Goal: Information Seeking & Learning: Find specific fact

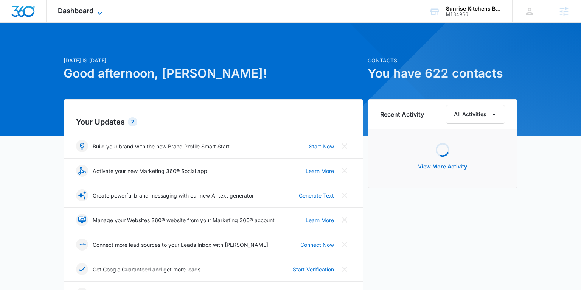
click at [71, 10] on span "Dashboard" at bounding box center [76, 11] width 36 height 8
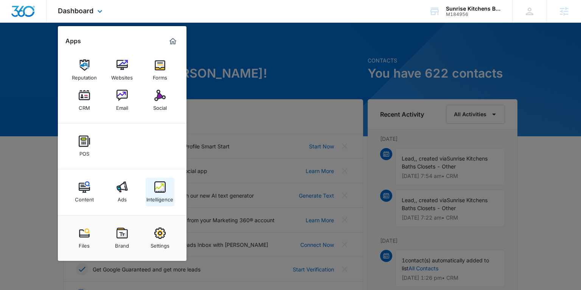
click at [166, 196] on div "Intelligence" at bounding box center [160, 198] width 27 height 10
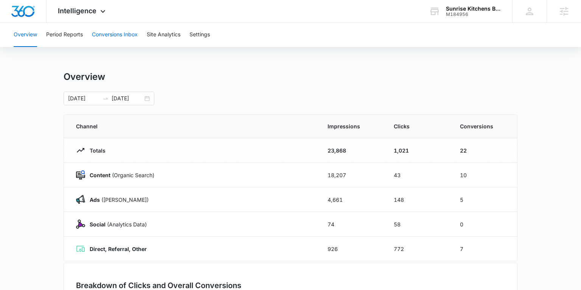
click at [120, 31] on button "Conversions Inbox" at bounding box center [115, 35] width 46 height 24
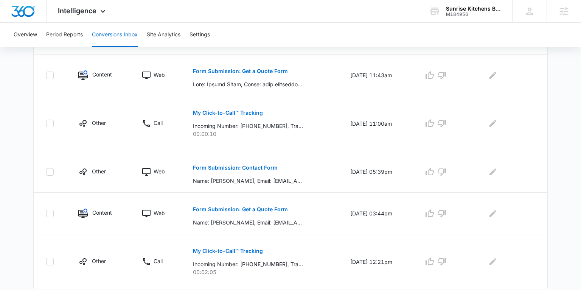
scroll to position [480, 0]
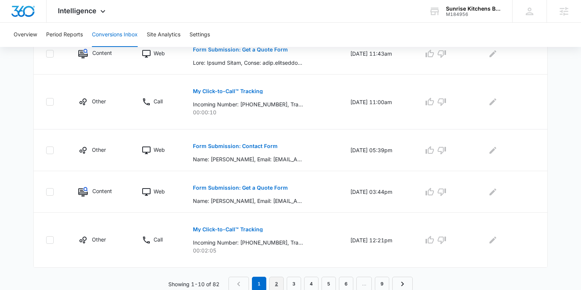
click at [276, 277] on link "2" at bounding box center [277, 284] width 14 height 14
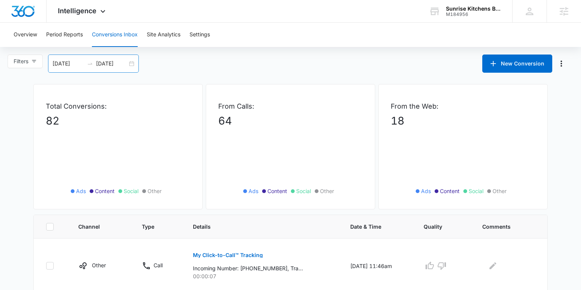
click at [67, 56] on div "[DATE] [DATE]" at bounding box center [93, 64] width 91 height 18
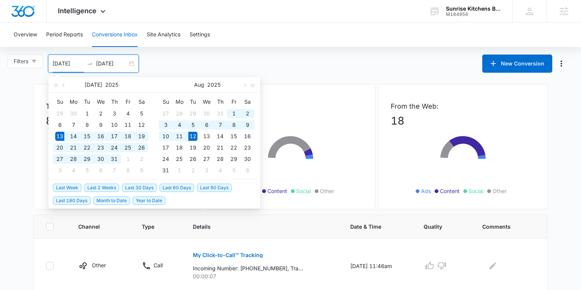
click at [59, 61] on input "[DATE]" at bounding box center [68, 63] width 31 height 8
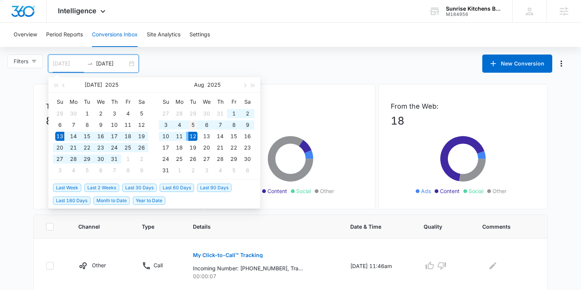
type input "[DATE]"
click at [190, 123] on div "5" at bounding box center [193, 124] width 9 height 9
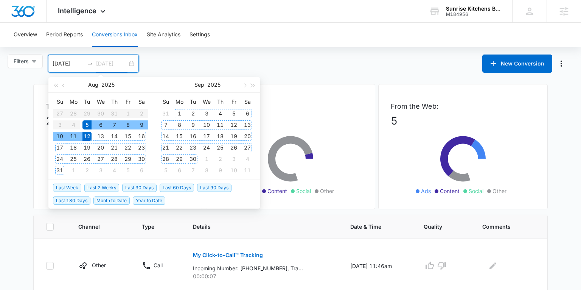
type input "[DATE]"
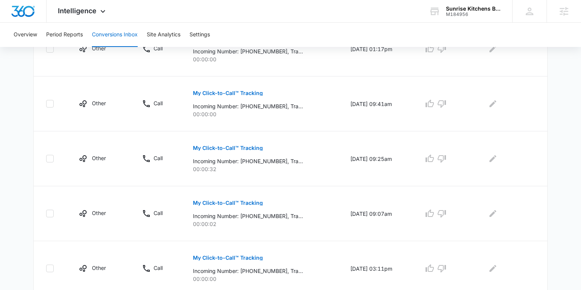
scroll to position [506, 0]
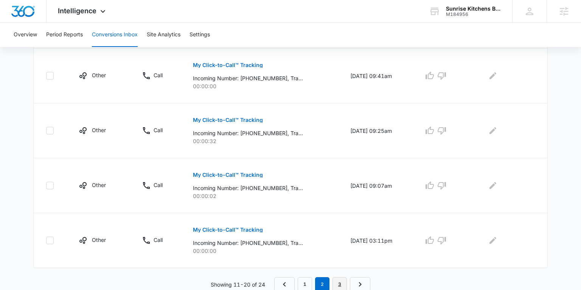
click at [337, 283] on link "3" at bounding box center [340, 284] width 14 height 14
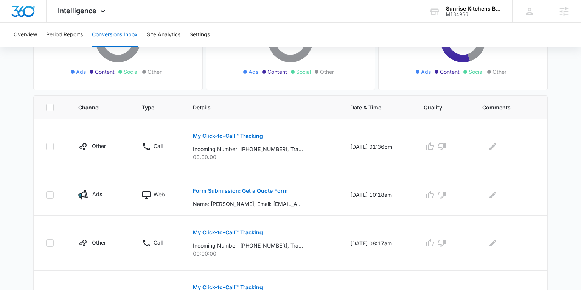
scroll to position [177, 0]
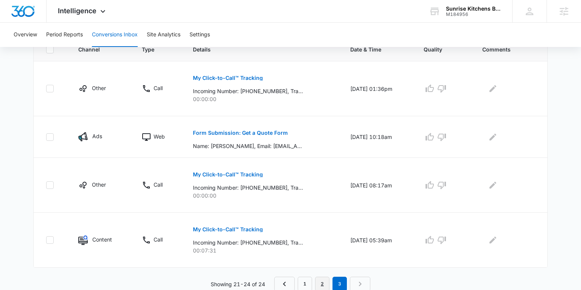
click at [324, 282] on link "2" at bounding box center [322, 284] width 14 height 14
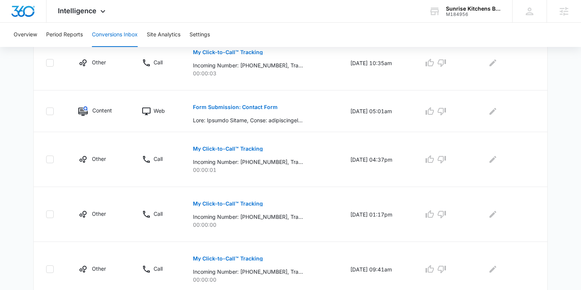
scroll to position [316, 0]
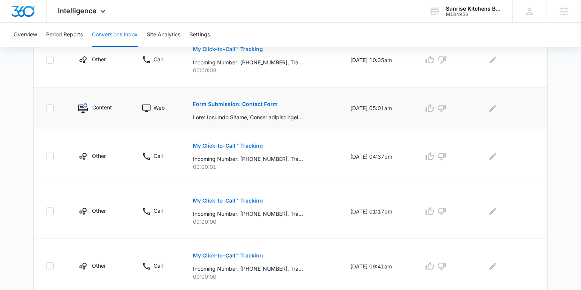
click at [215, 103] on p "Form Submission: Contact Form" at bounding box center [235, 103] width 85 height 5
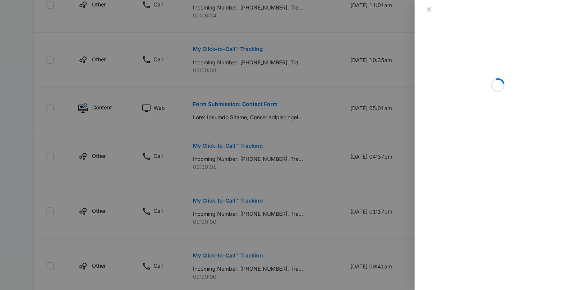
scroll to position [315, 0]
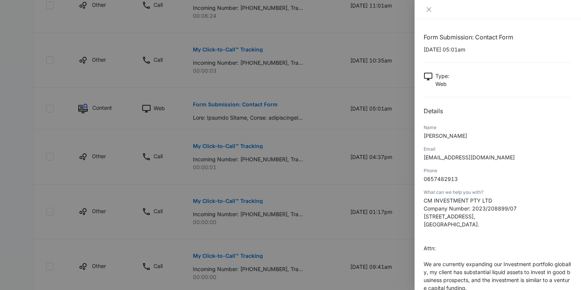
drag, startPoint x: 465, startPoint y: 134, endPoint x: 418, endPoint y: 134, distance: 47.3
click at [418, 134] on div "Form Submission: Contact Form [DATE] 05:01am Type : Web Details Name [PERSON_NA…" at bounding box center [498, 154] width 167 height 271
copy span "[PERSON_NAME]"
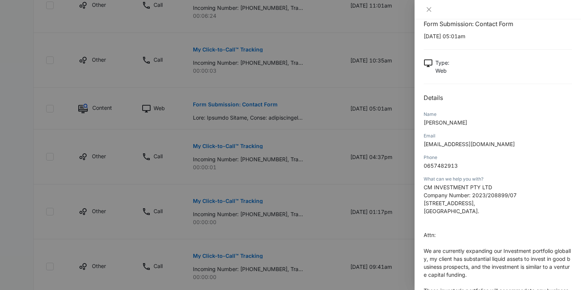
scroll to position [14, 0]
click at [350, 148] on div at bounding box center [290, 145] width 581 height 290
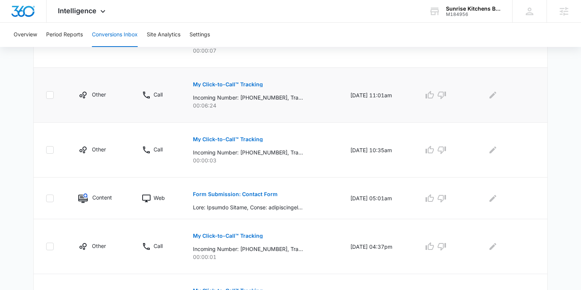
scroll to position [227, 0]
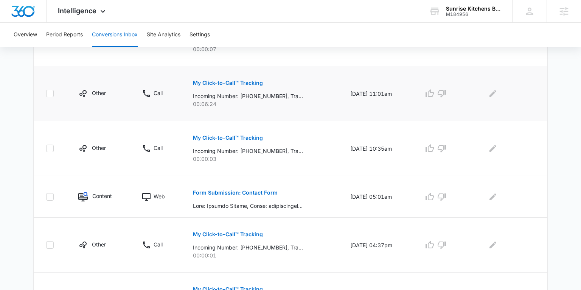
click at [218, 84] on p "My Click-to-Call™ Tracking" at bounding box center [228, 82] width 70 height 5
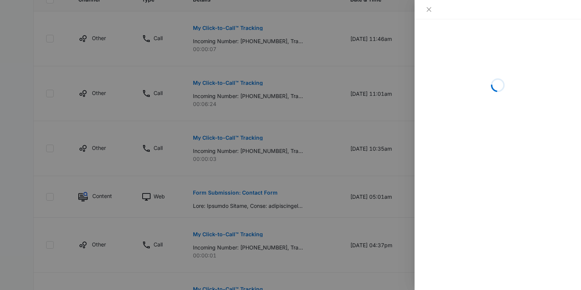
scroll to position [226, 0]
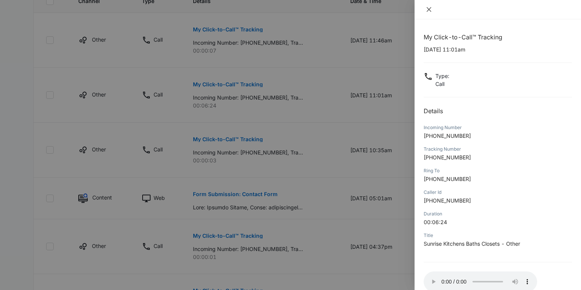
click at [429, 10] on icon "close" at bounding box center [429, 9] width 5 height 5
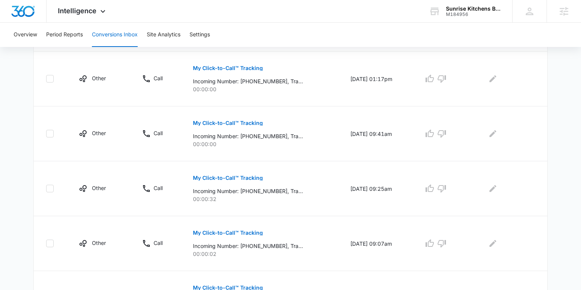
scroll to position [506, 0]
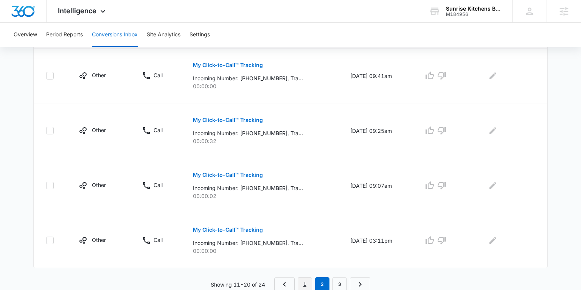
click at [307, 286] on link "1" at bounding box center [305, 284] width 14 height 14
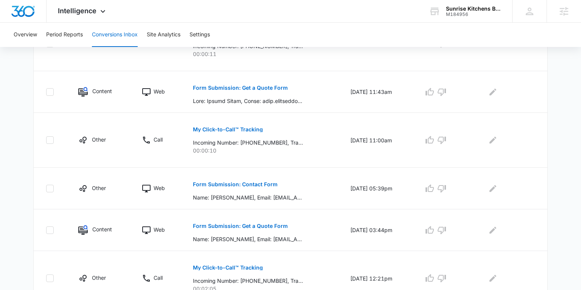
scroll to position [480, 0]
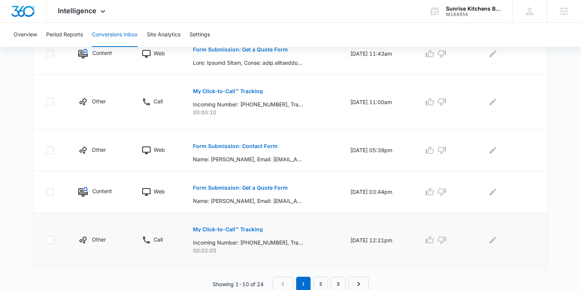
click at [218, 231] on p "My Click-to-Call™ Tracking" at bounding box center [228, 229] width 70 height 5
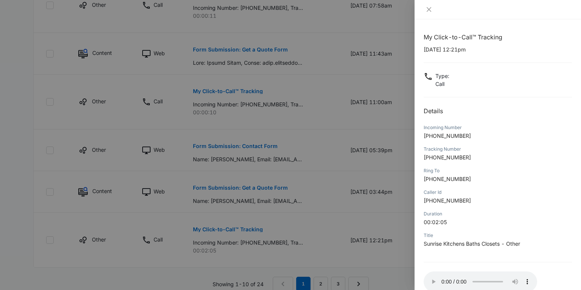
scroll to position [479, 0]
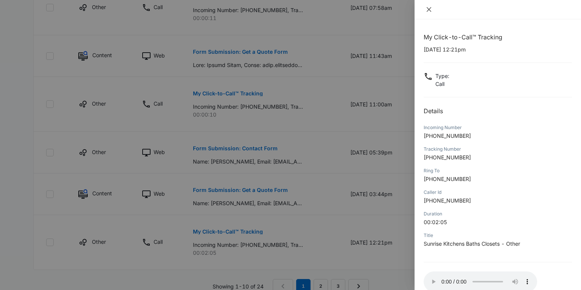
click at [429, 10] on icon "close" at bounding box center [429, 9] width 6 height 6
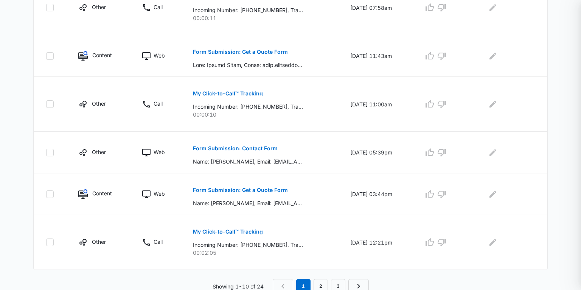
scroll to position [477, 0]
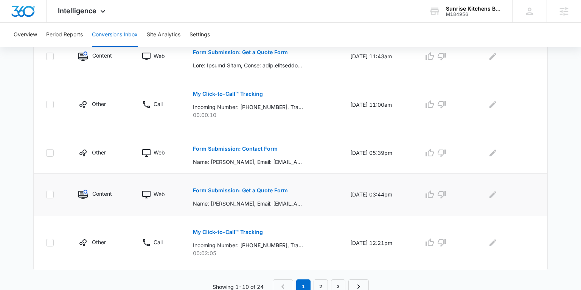
click at [223, 189] on p "Form Submission: Get a Quote Form" at bounding box center [240, 190] width 95 height 5
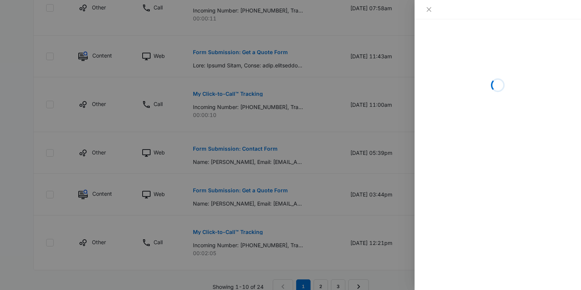
scroll to position [473, 0]
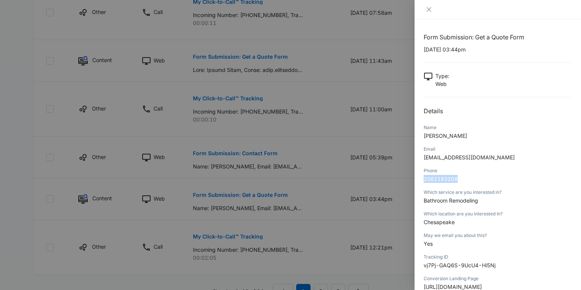
drag, startPoint x: 460, startPoint y: 178, endPoint x: 424, endPoint y: 178, distance: 36.3
click at [424, 178] on div "Form Submission: Get a Quote Form [DATE] 03:44pm Type : Web Details Name [PERSO…" at bounding box center [498, 154] width 167 height 271
copy span "2062183208"
drag, startPoint x: 482, startPoint y: 156, endPoint x: 424, endPoint y: 159, distance: 58.4
click at [424, 159] on p "[EMAIL_ADDRESS][DOMAIN_NAME]" at bounding box center [498, 157] width 148 height 8
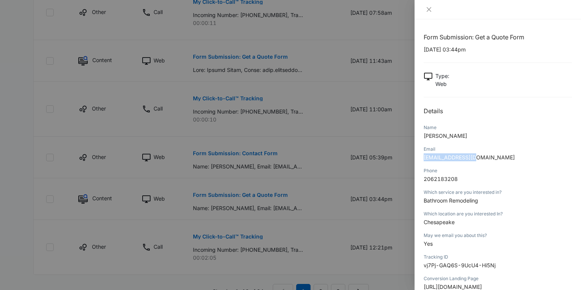
copy span "[EMAIL_ADDRESS][DOMAIN_NAME]"
drag, startPoint x: 485, startPoint y: 199, endPoint x: 422, endPoint y: 202, distance: 62.9
click at [422, 202] on div "Form Submission: Get a Quote Form [DATE] 03:44pm Type : Web Details Name [PERSO…" at bounding box center [498, 154] width 167 height 271
copy span "Bathroom Remodeling"
click at [255, 151] on div at bounding box center [290, 145] width 581 height 290
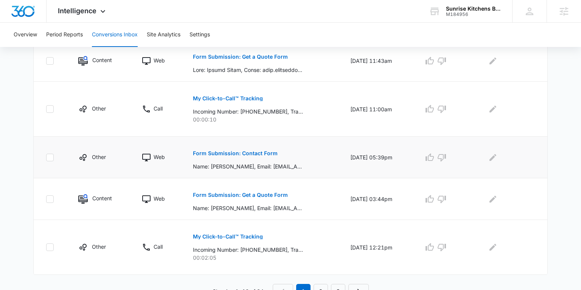
click at [242, 152] on p "Form Submission: Contact Form" at bounding box center [235, 153] width 85 height 5
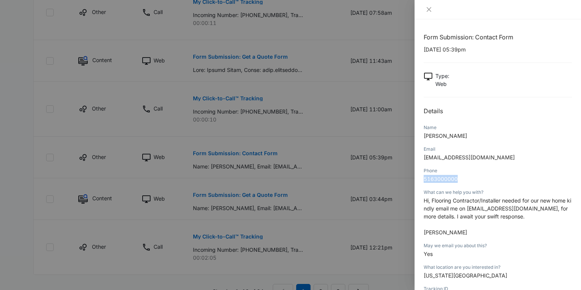
drag, startPoint x: 466, startPoint y: 179, endPoint x: 424, endPoint y: 179, distance: 42.4
click at [424, 179] on p "5163000000" at bounding box center [498, 179] width 148 height 8
copy span "5163000000"
drag, startPoint x: 497, startPoint y: 160, endPoint x: 423, endPoint y: 159, distance: 73.8
click at [423, 159] on div "Form Submission: Contact Form [DATE] 05:39pm Type : Web Details Name [PERSON_NA…" at bounding box center [498, 154] width 167 height 271
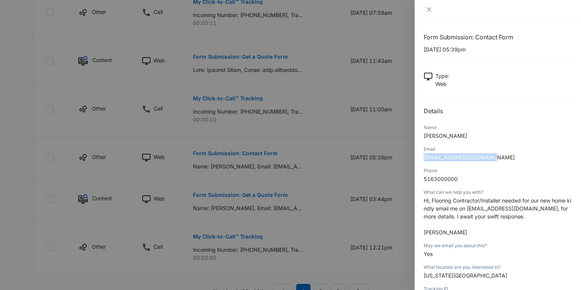
copy span "[EMAIL_ADDRESS][DOMAIN_NAME]"
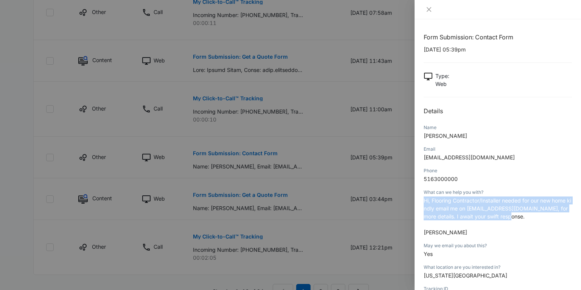
drag, startPoint x: 507, startPoint y: 218, endPoint x: 424, endPoint y: 201, distance: 83.8
click at [424, 201] on p "Hi, Flooring Contractor/Installer needed for our new home kindly email me on [E…" at bounding box center [498, 216] width 148 height 40
copy span "Hi, Flooring Contractor/Installer needed for our new home kindly email me on [E…"
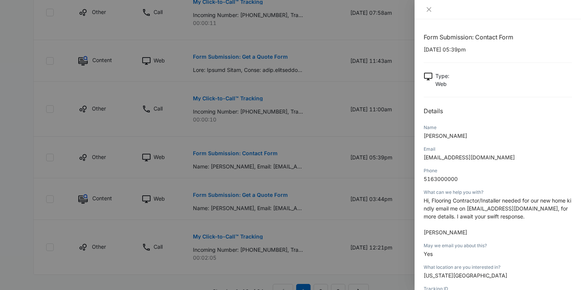
click at [268, 131] on div at bounding box center [290, 145] width 581 height 290
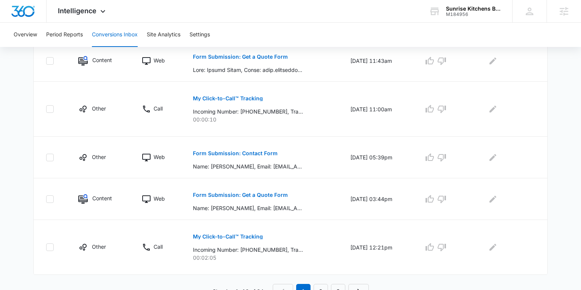
scroll to position [446, 0]
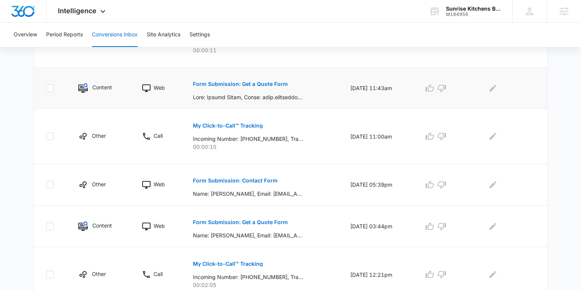
click at [217, 84] on p "Form Submission: Get a Quote Form" at bounding box center [240, 83] width 95 height 5
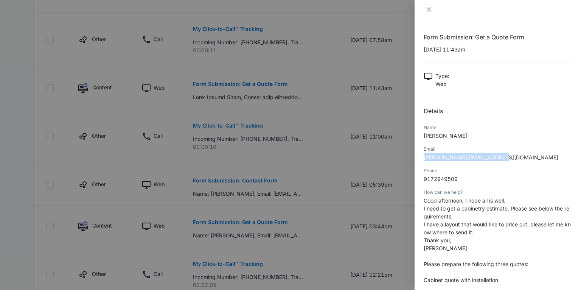
drag, startPoint x: 492, startPoint y: 158, endPoint x: 421, endPoint y: 155, distance: 70.9
click at [421, 155] on div "Form Submission: Get a Quote Form [DATE] 11:43am Type : Web Details Name [PERSO…" at bounding box center [498, 154] width 167 height 271
copy span "[PERSON_NAME][EMAIL_ADDRESS][DOMAIN_NAME]"
drag, startPoint x: 456, startPoint y: 134, endPoint x: 459, endPoint y: 176, distance: 42.2
click at [425, 135] on p "[PERSON_NAME]" at bounding box center [498, 136] width 148 height 8
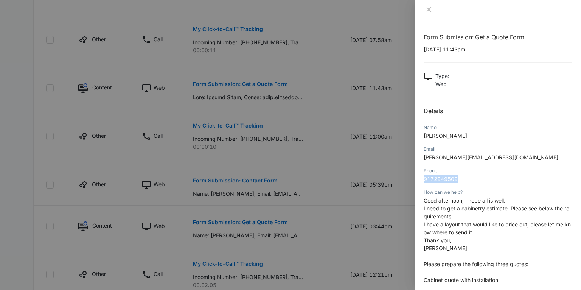
drag, startPoint x: 462, startPoint y: 181, endPoint x: 423, endPoint y: 179, distance: 39.4
click at [423, 179] on div "Form Submission: Get a Quote Form [DATE] 11:43am Type : Web Details Name [PERSO…" at bounding box center [498, 154] width 167 height 271
copy span "9172949509"
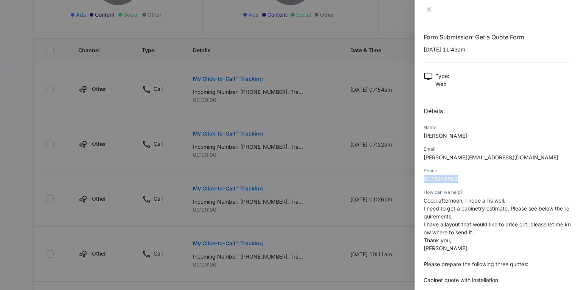
scroll to position [174, 0]
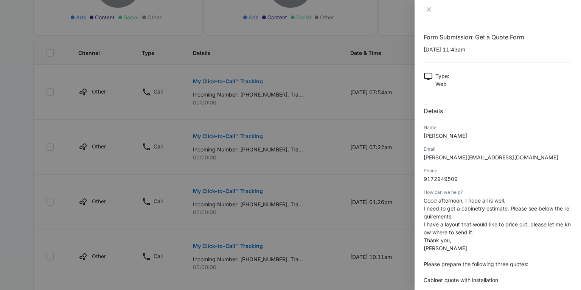
click at [213, 116] on div at bounding box center [290, 145] width 581 height 290
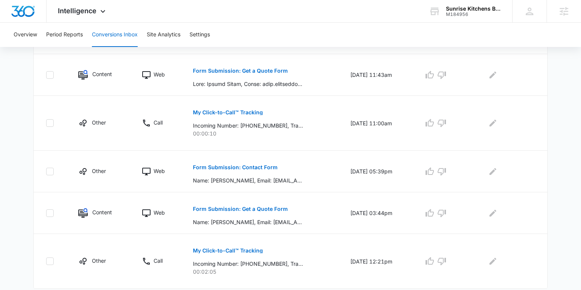
scroll to position [480, 0]
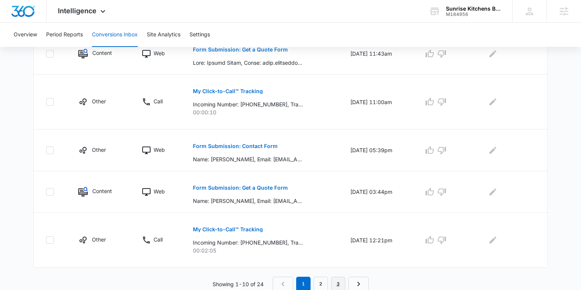
click at [334, 279] on link "3" at bounding box center [338, 284] width 14 height 14
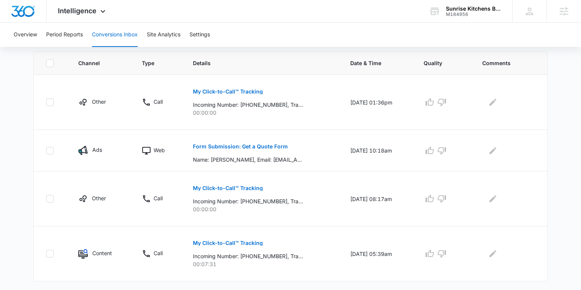
scroll to position [177, 0]
